Goal: Task Accomplishment & Management: Manage account settings

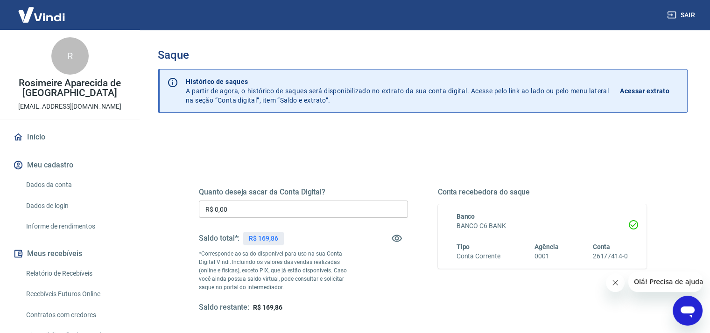
click at [228, 212] on input "R$ 0,00" at bounding box center [303, 209] width 209 height 17
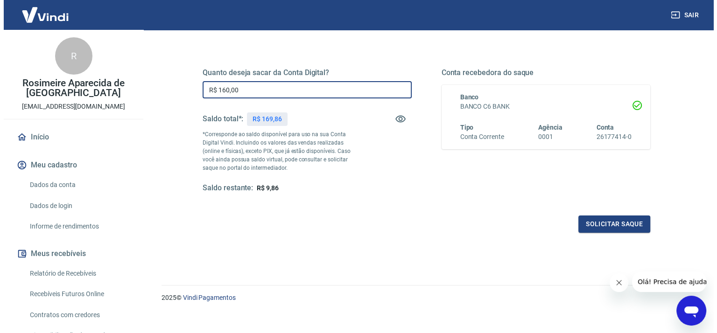
scroll to position [128, 0]
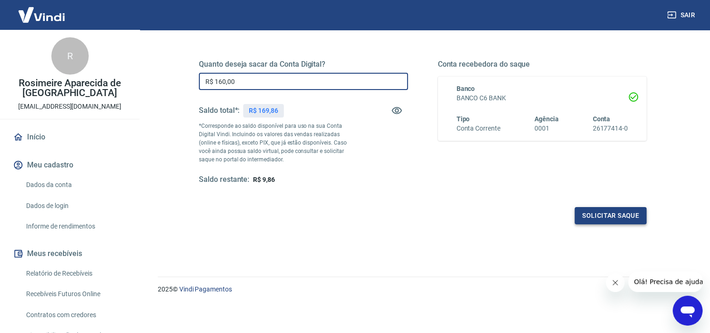
type input "R$ 160,00"
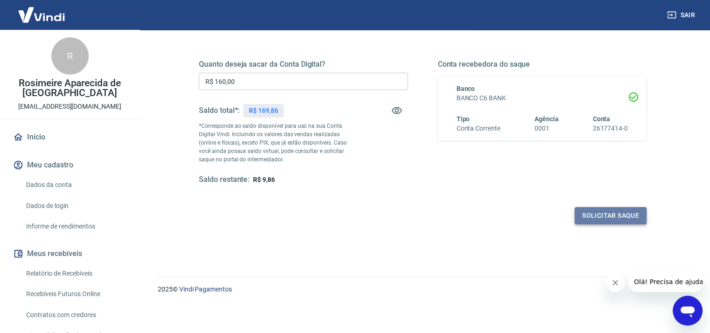
click at [586, 218] on button "Solicitar saque" at bounding box center [611, 215] width 72 height 17
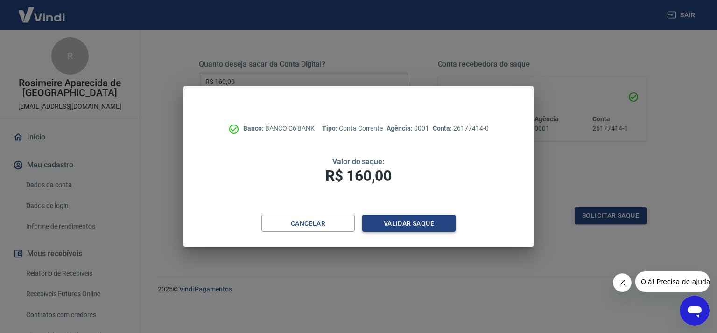
click at [409, 219] on button "Validar saque" at bounding box center [408, 223] width 93 height 17
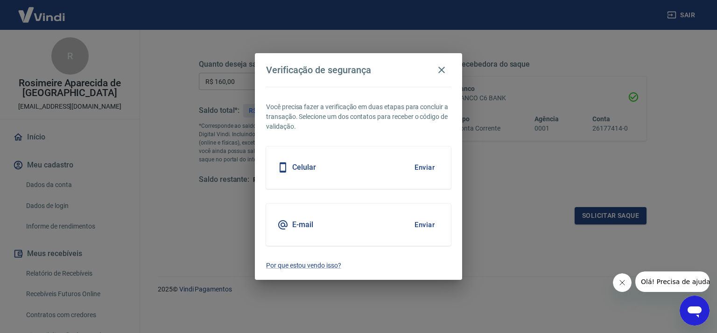
click at [425, 225] on button "Enviar" at bounding box center [424, 225] width 30 height 20
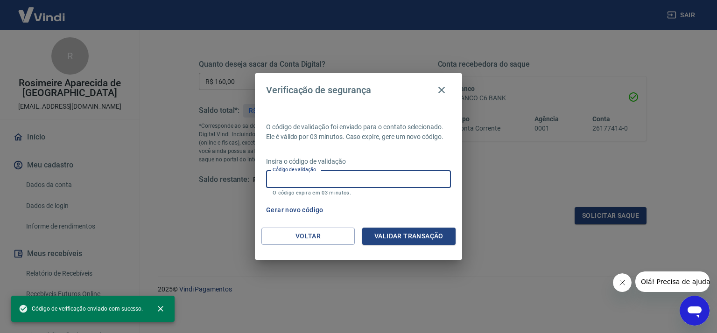
click at [313, 178] on input "Código de validação" at bounding box center [358, 178] width 185 height 17
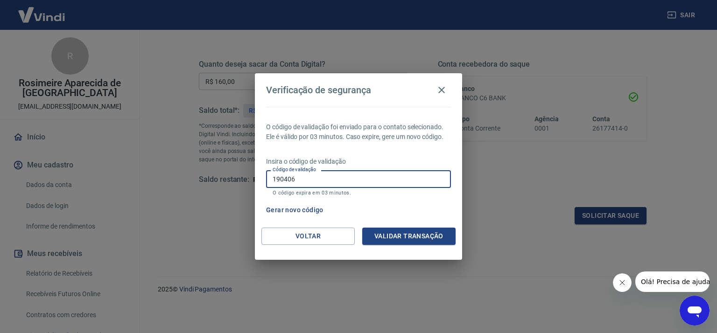
type input "190406"
click at [426, 234] on button "Validar transação" at bounding box center [408, 236] width 93 height 17
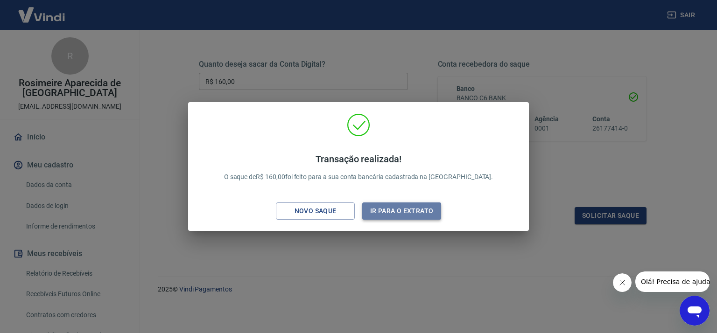
click at [417, 216] on button "Ir para o extrato" at bounding box center [401, 211] width 79 height 17
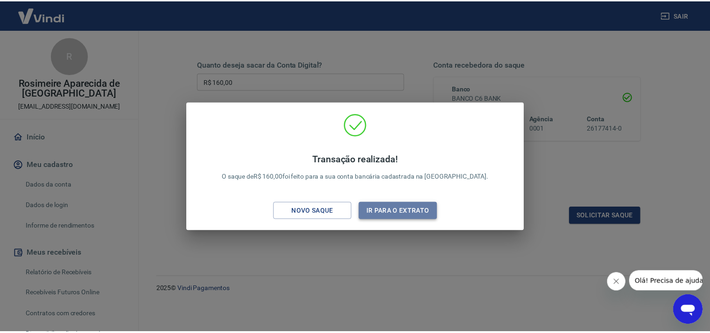
scroll to position [129, 0]
